Goal: Connect with others: Connect with other users

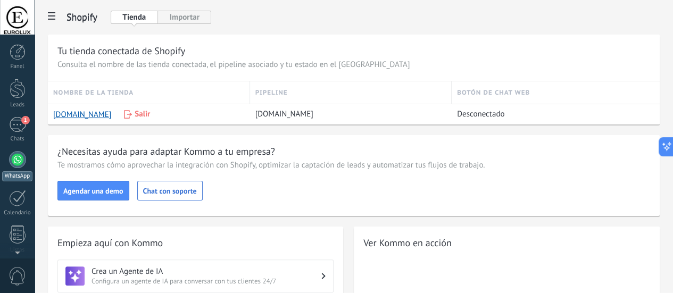
click at [16, 161] on div at bounding box center [17, 159] width 17 height 17
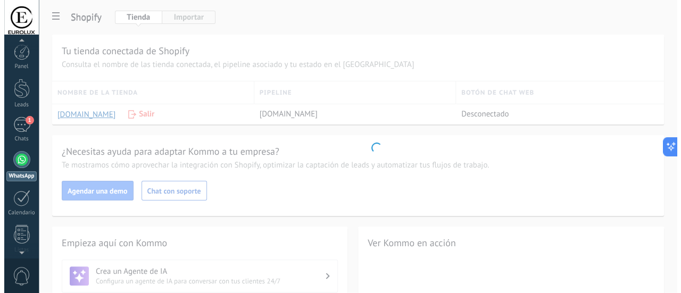
scroll to position [30, 0]
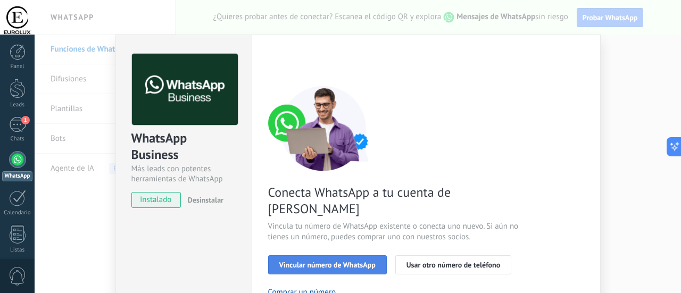
click at [308, 261] on span "Vincular número de WhatsApp" at bounding box center [327, 264] width 96 height 7
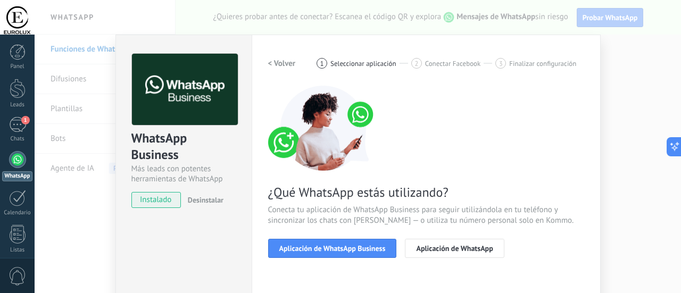
click at [308, 250] on span "Aplicación de WhatsApp Business" at bounding box center [332, 248] width 106 height 7
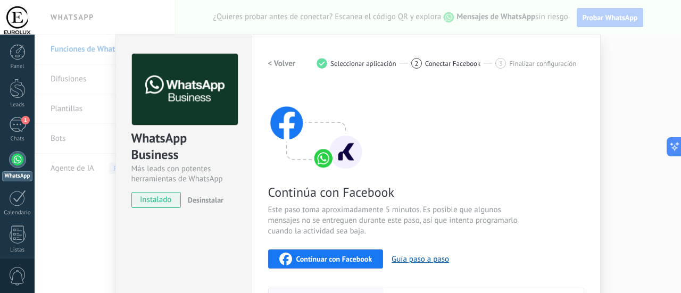
click at [327, 258] on span "Continuar con Facebook" at bounding box center [334, 258] width 76 height 7
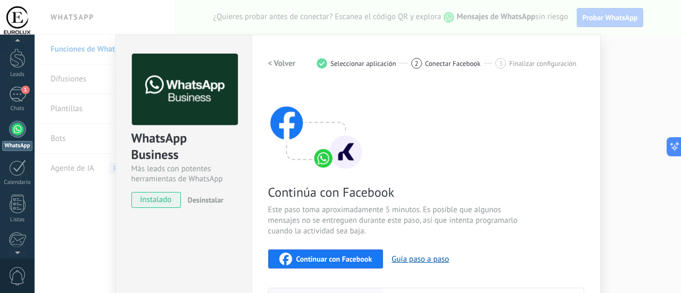
click at [68, 220] on div "WhatsApp Business Más leads con potentes herramientas de WhatsApp instalado Des…" at bounding box center [358, 146] width 646 height 293
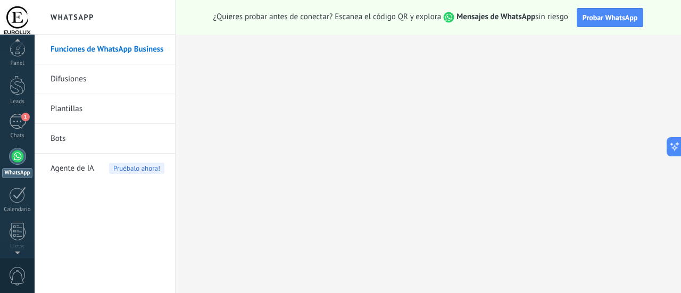
scroll to position [0, 0]
click at [18, 126] on div "1" at bounding box center [17, 124] width 17 height 15
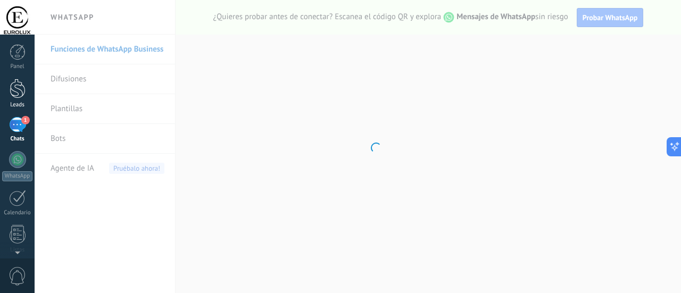
click at [13, 97] on div at bounding box center [18, 89] width 16 height 20
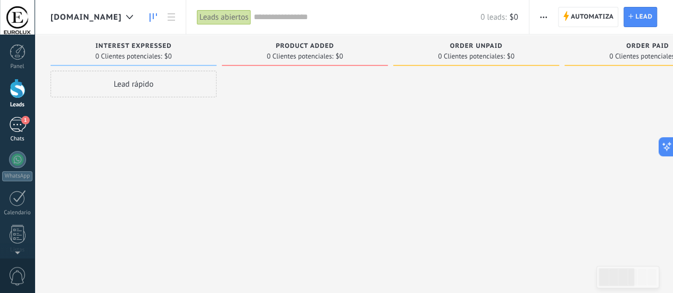
click at [20, 127] on div "1" at bounding box center [17, 124] width 17 height 15
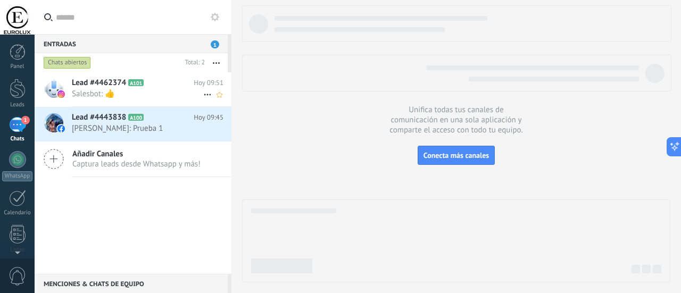
click at [156, 93] on span "Salesbot: 👍" at bounding box center [137, 94] width 131 height 10
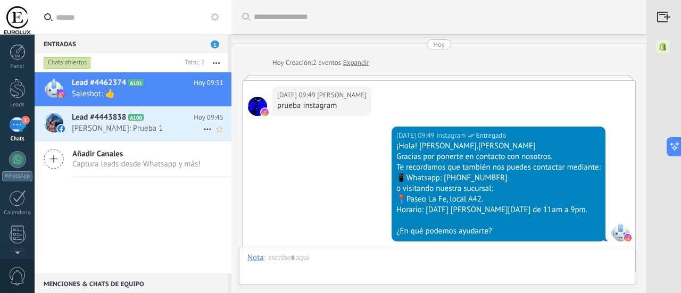
scroll to position [338, 0]
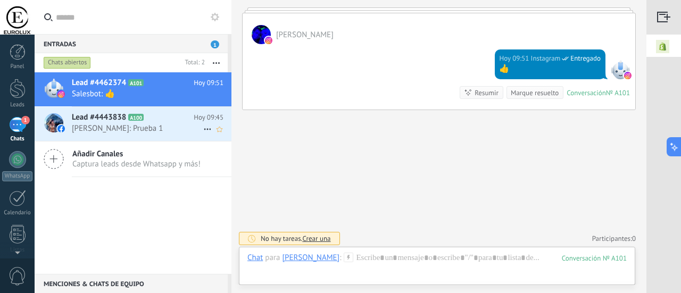
click at [94, 125] on span "[PERSON_NAME]: Prueba 1" at bounding box center [137, 128] width 131 height 10
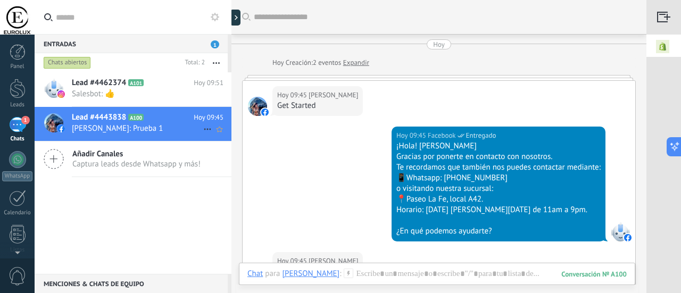
scroll to position [125, 0]
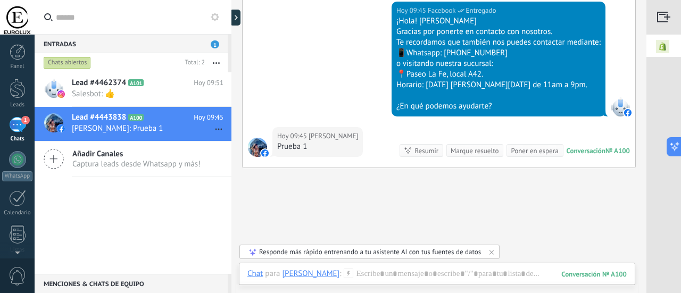
click at [107, 159] on span "Captura leads desde Whatsapp y más!" at bounding box center [136, 164] width 128 height 10
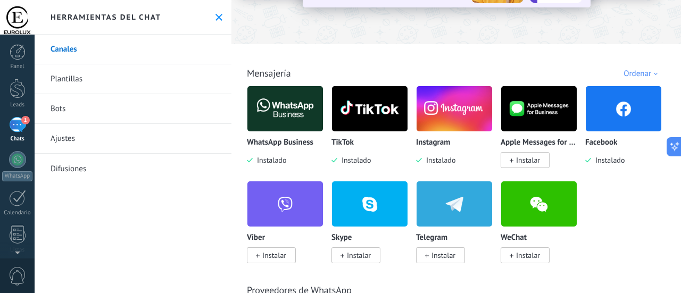
scroll to position [160, 0]
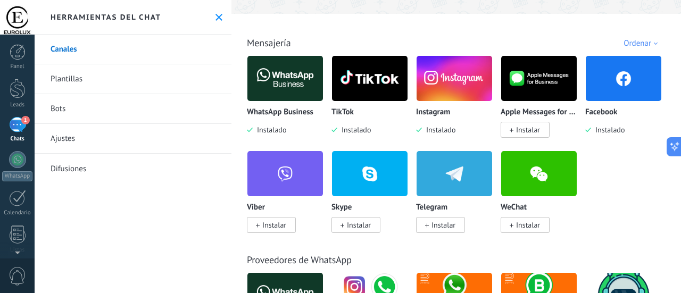
click at [278, 81] on img at bounding box center [285, 79] width 76 height 52
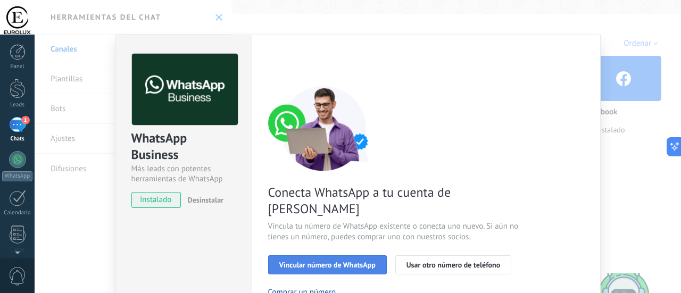
click at [321, 261] on span "Vincular número de WhatsApp" at bounding box center [327, 264] width 96 height 7
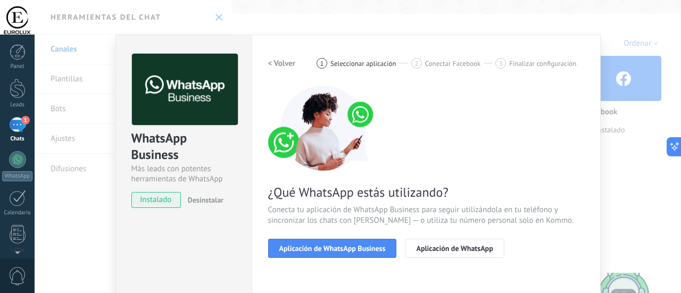
click at [321, 250] on span "Aplicación de WhatsApp Business" at bounding box center [332, 248] width 106 height 7
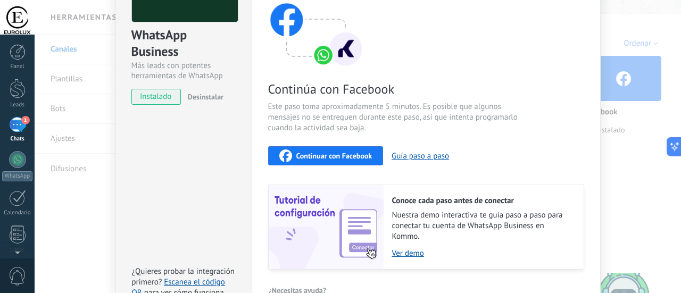
scroll to position [113, 0]
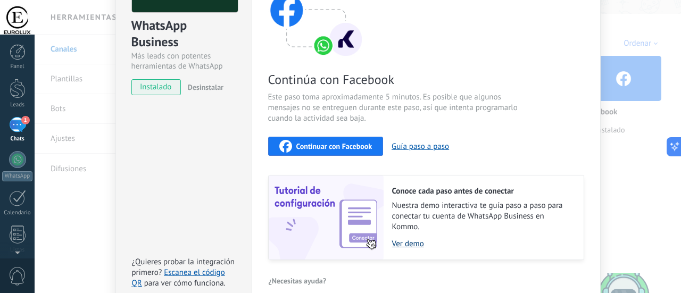
click at [409, 244] on link "Ver demo" at bounding box center [482, 244] width 181 height 10
click at [326, 148] on span "Continuar con Facebook" at bounding box center [334, 146] width 76 height 7
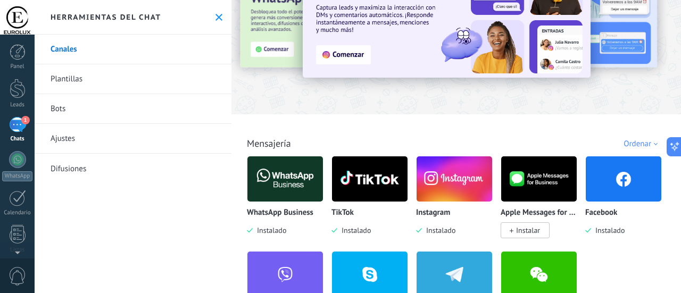
scroll to position [106, 0]
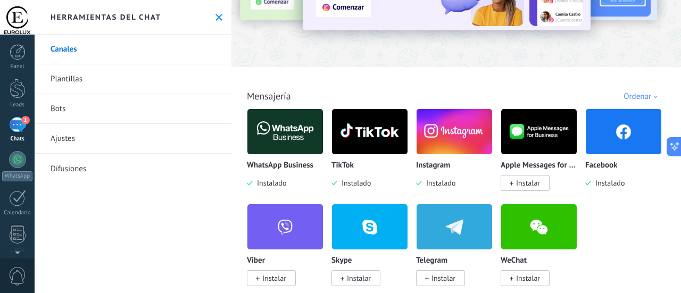
click at [283, 134] on img at bounding box center [285, 132] width 76 height 52
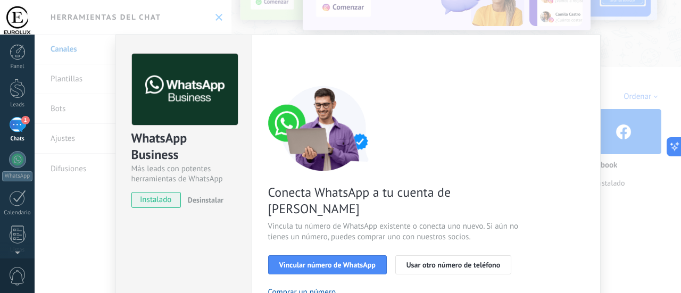
click at [555, 81] on div "< Volver 1 Seleccionar aplicación 2 Conectar Facebook 3 Finalizar configuración…" at bounding box center [426, 228] width 316 height 348
